Goal: Task Accomplishment & Management: Complete application form

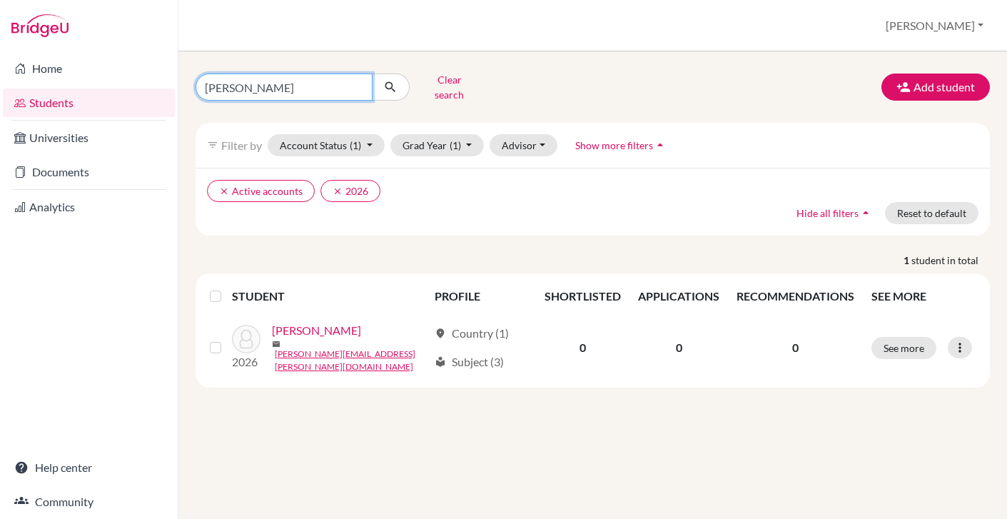
click at [250, 88] on input "jorge" at bounding box center [284, 87] width 177 height 27
drag, startPoint x: 250, startPoint y: 88, endPoint x: 161, endPoint y: 79, distance: 89.6
click at [161, 79] on div "Home Students Universities Documents Analytics Help center Community Students o…" at bounding box center [503, 259] width 1007 height 519
type input "clara"
click button "submit" at bounding box center [391, 87] width 38 height 27
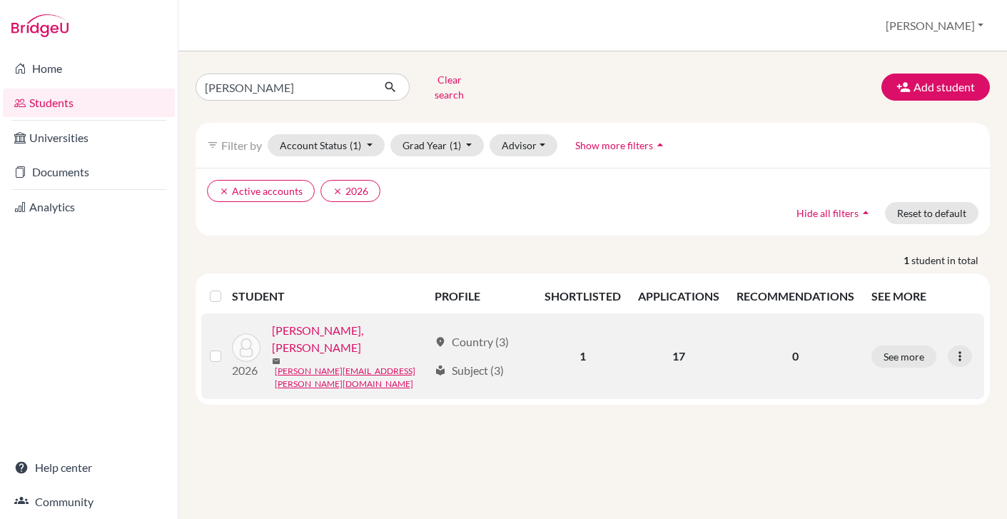
click at [300, 322] on link "Clara Furtado, Maria" at bounding box center [350, 339] width 157 height 34
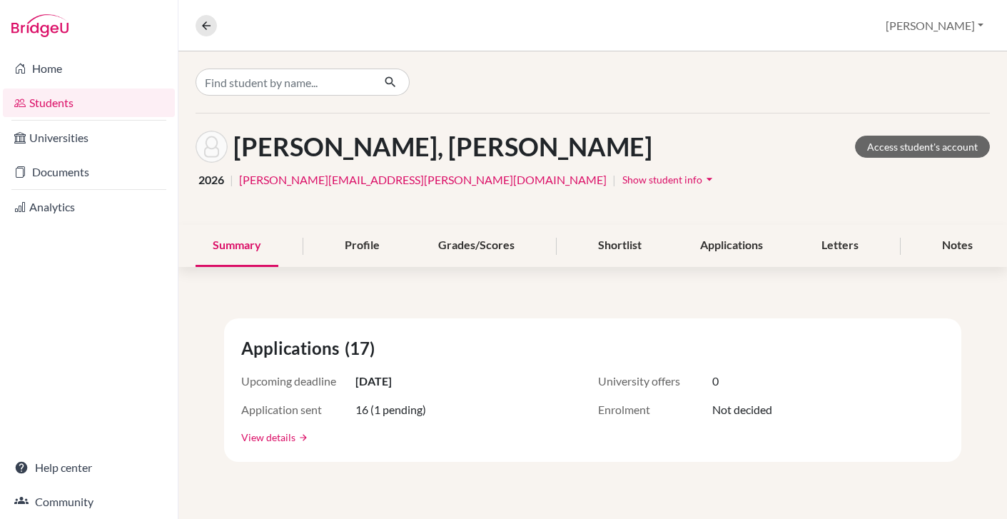
click at [278, 437] on link "View details" at bounding box center [268, 437] width 54 height 15
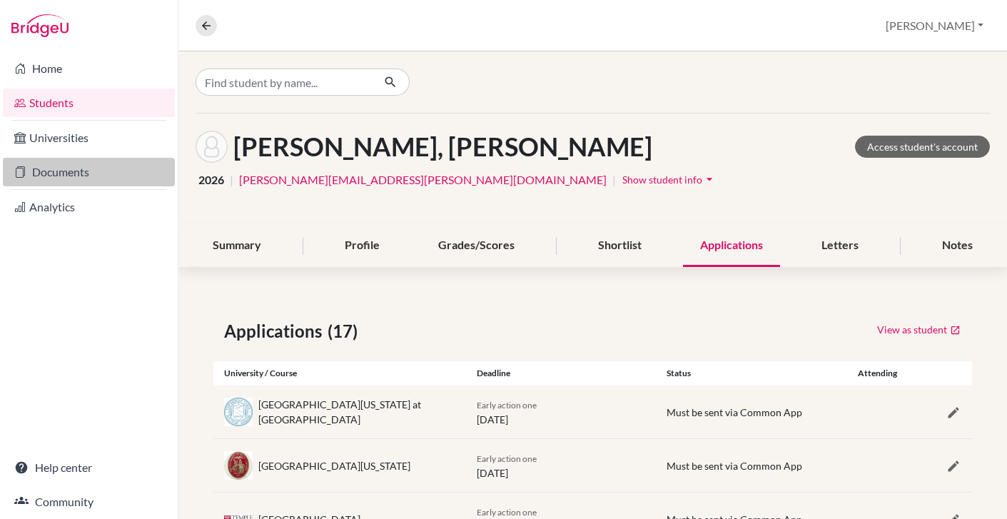
click at [67, 171] on link "Documents" at bounding box center [89, 172] width 172 height 29
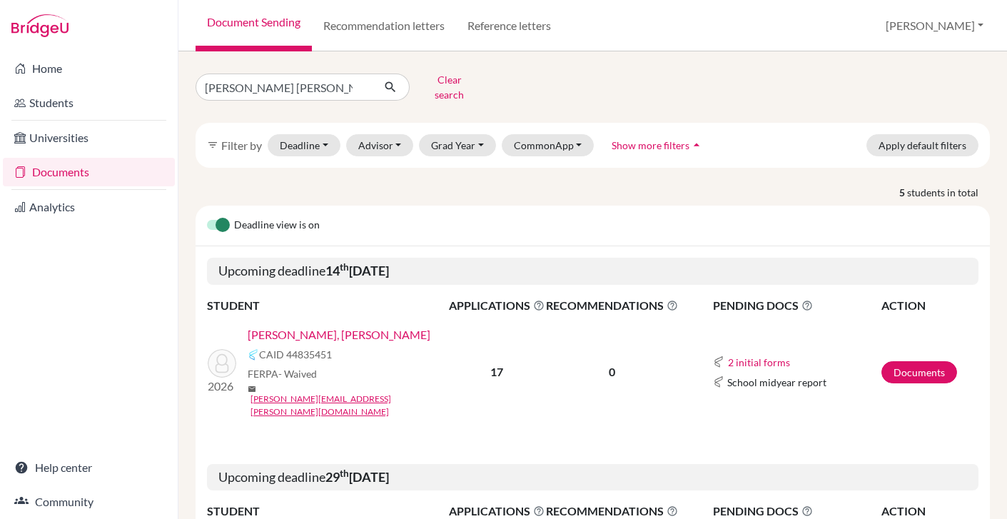
click at [313, 326] on link "[PERSON_NAME], [PERSON_NAME]" at bounding box center [339, 334] width 183 height 17
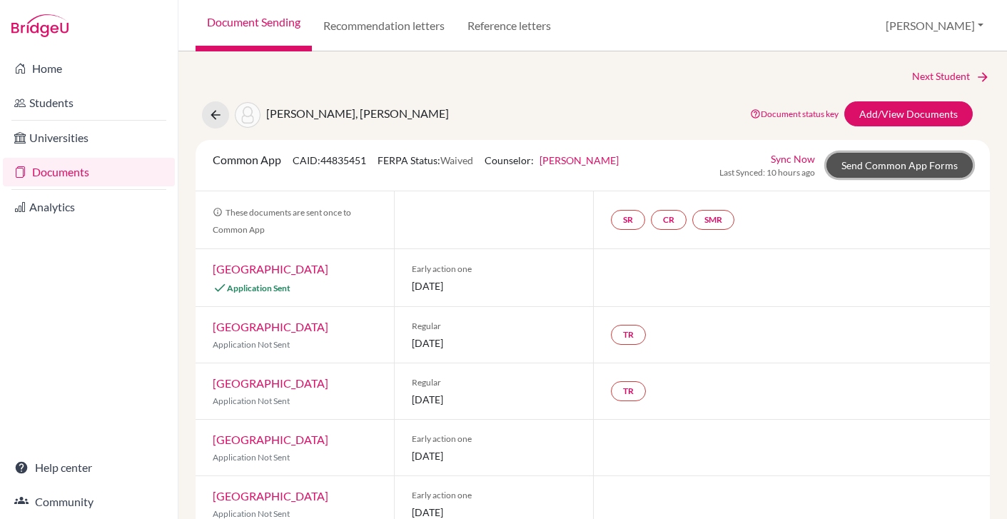
click at [906, 164] on link "Send Common App Forms" at bounding box center [899, 165] width 146 height 25
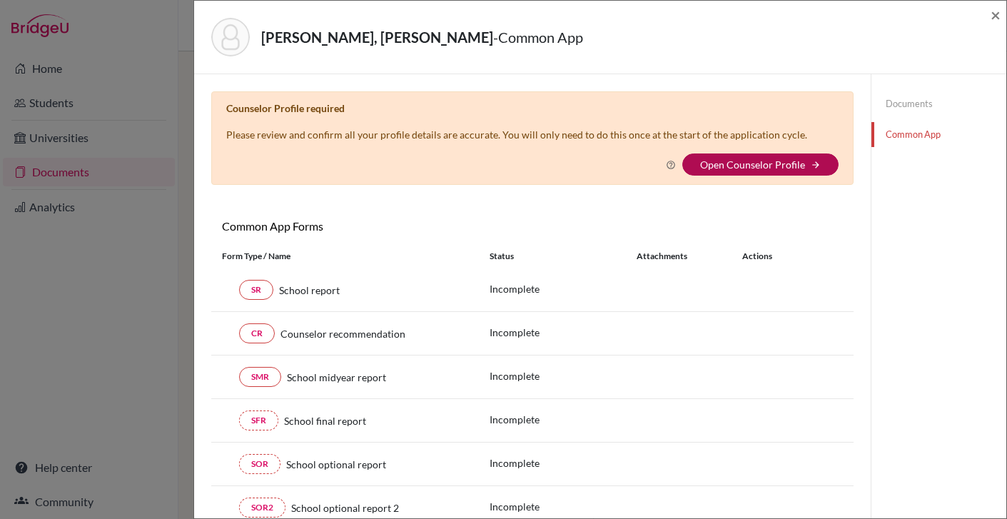
click at [773, 163] on link "Open Counselor Profile" at bounding box center [752, 164] width 105 height 12
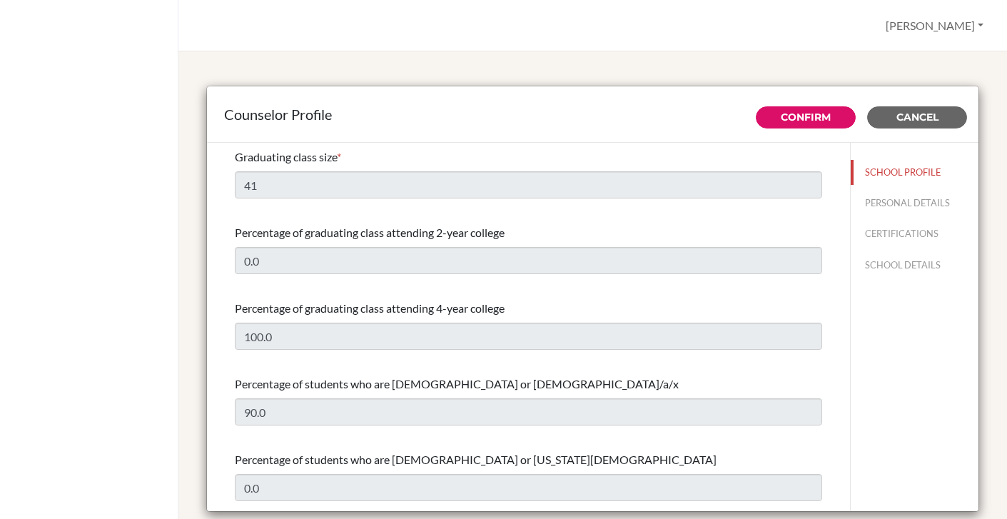
select select "1"
select select "311341"
select select "1"
select select "311341"
click at [923, 121] on span "Cancel" at bounding box center [917, 117] width 42 height 13
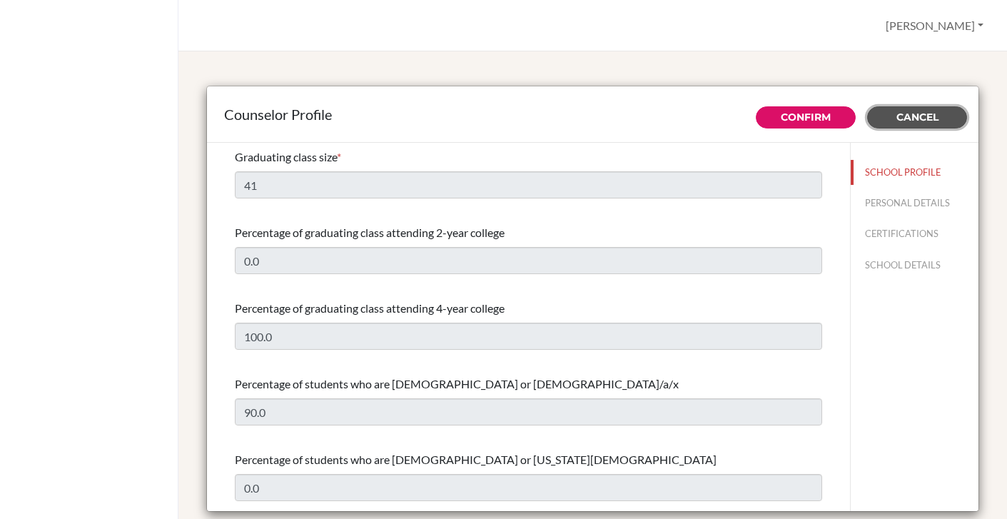
click at [921, 113] on span "Cancel" at bounding box center [917, 117] width 42 height 13
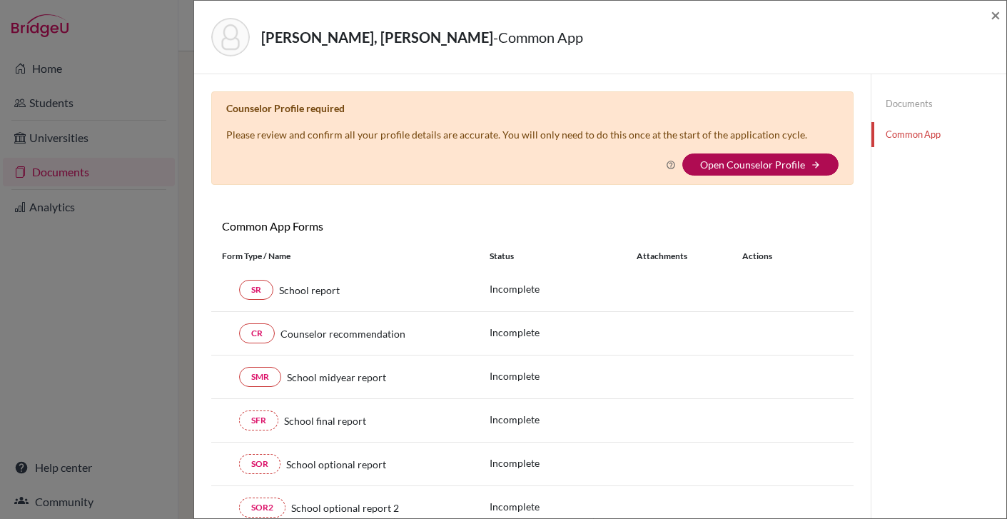
click at [792, 160] on link "Open Counselor Profile" at bounding box center [752, 164] width 105 height 12
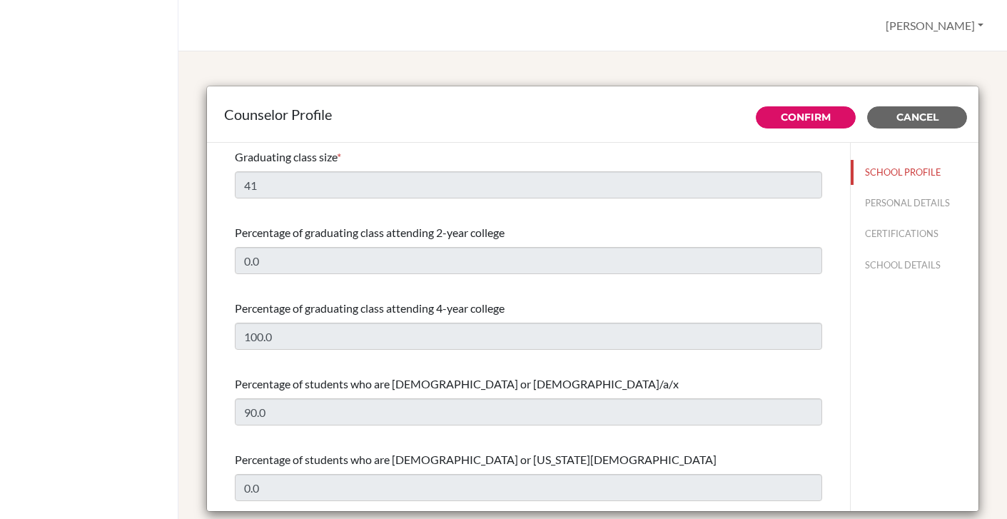
select select "1"
select select "311341"
click at [933, 113] on span "Cancel" at bounding box center [917, 117] width 42 height 13
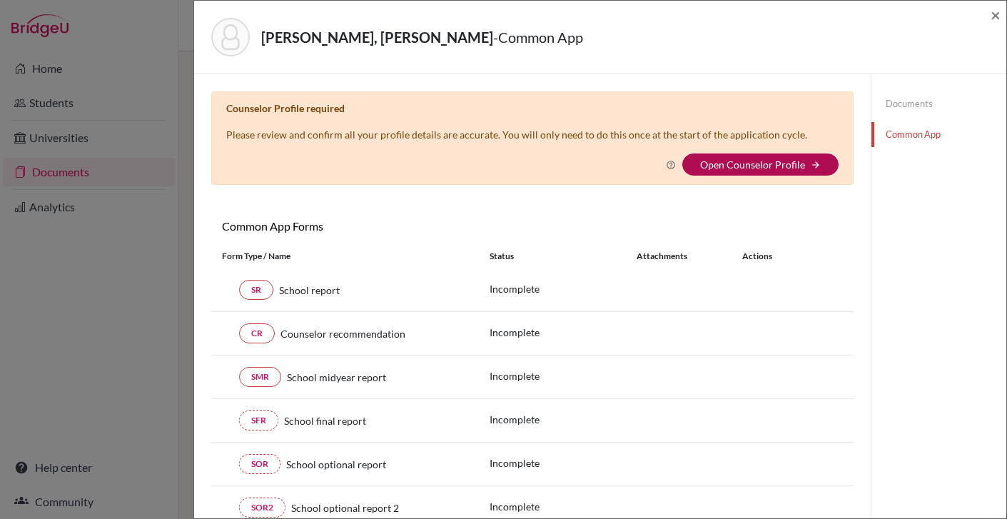
click at [799, 162] on link "Open Counselor Profile" at bounding box center [752, 164] width 105 height 12
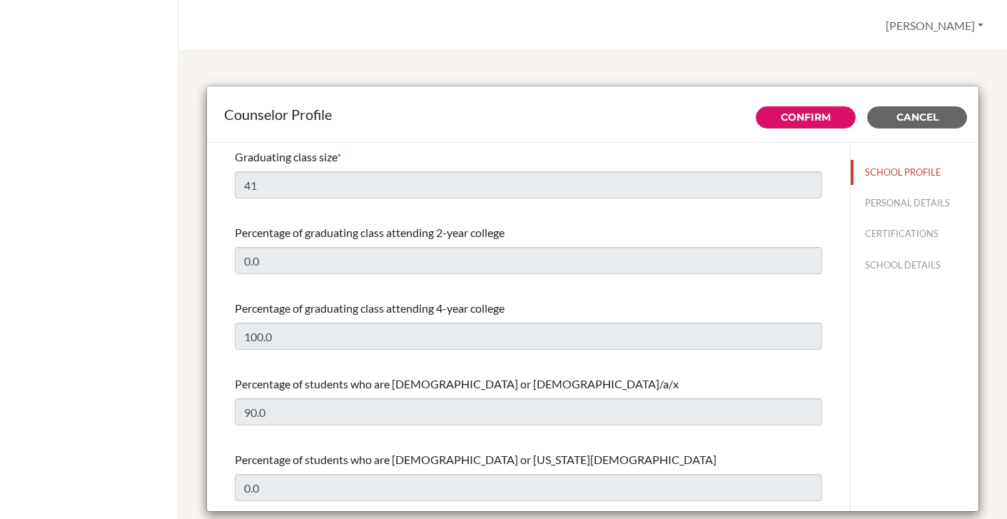
select select "1"
select select "311341"
